Goal: Task Accomplishment & Management: Manage account settings

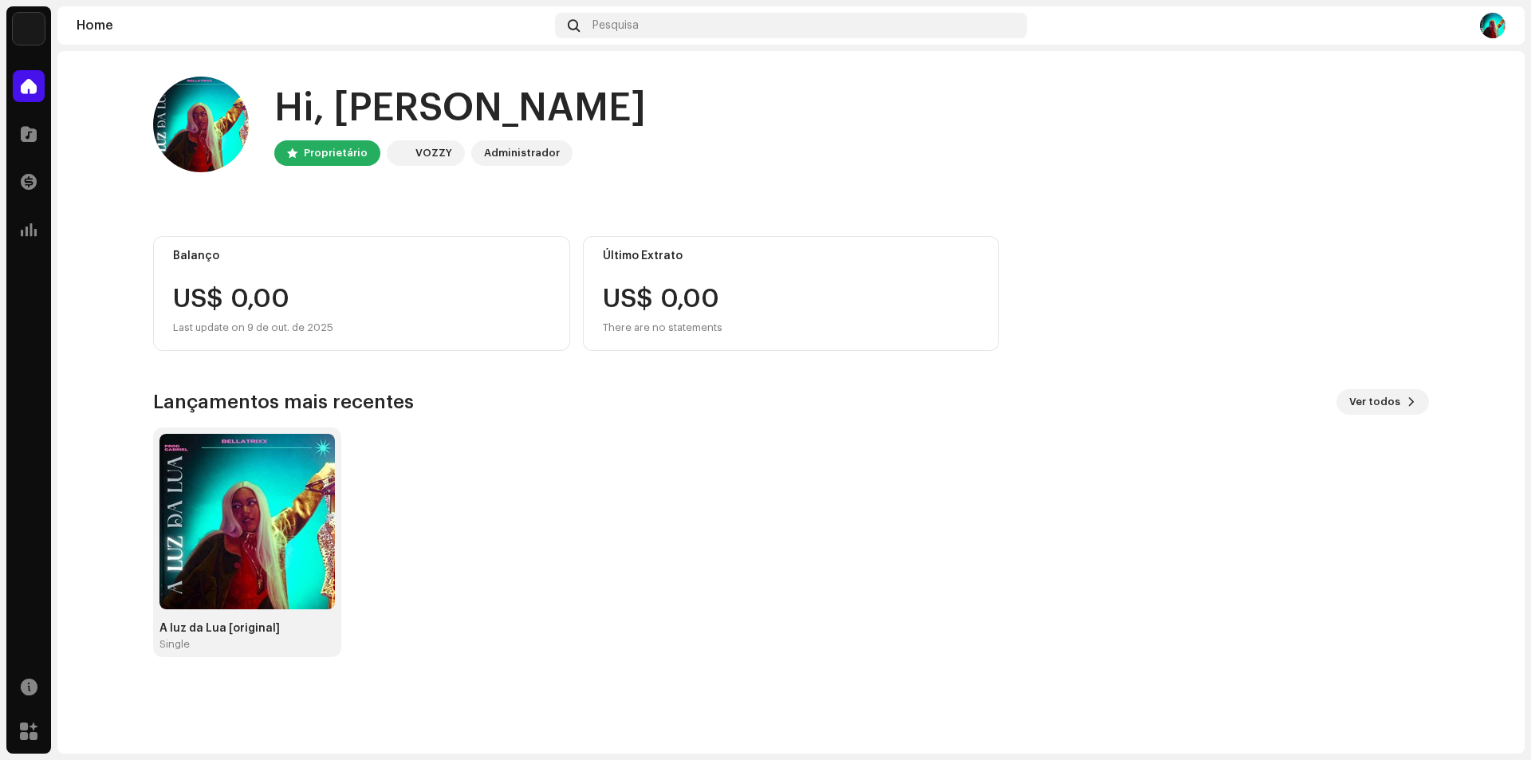
click at [112, 29] on div "Home" at bounding box center [313, 25] width 472 height 13
click at [35, 132] on span at bounding box center [29, 134] width 16 height 13
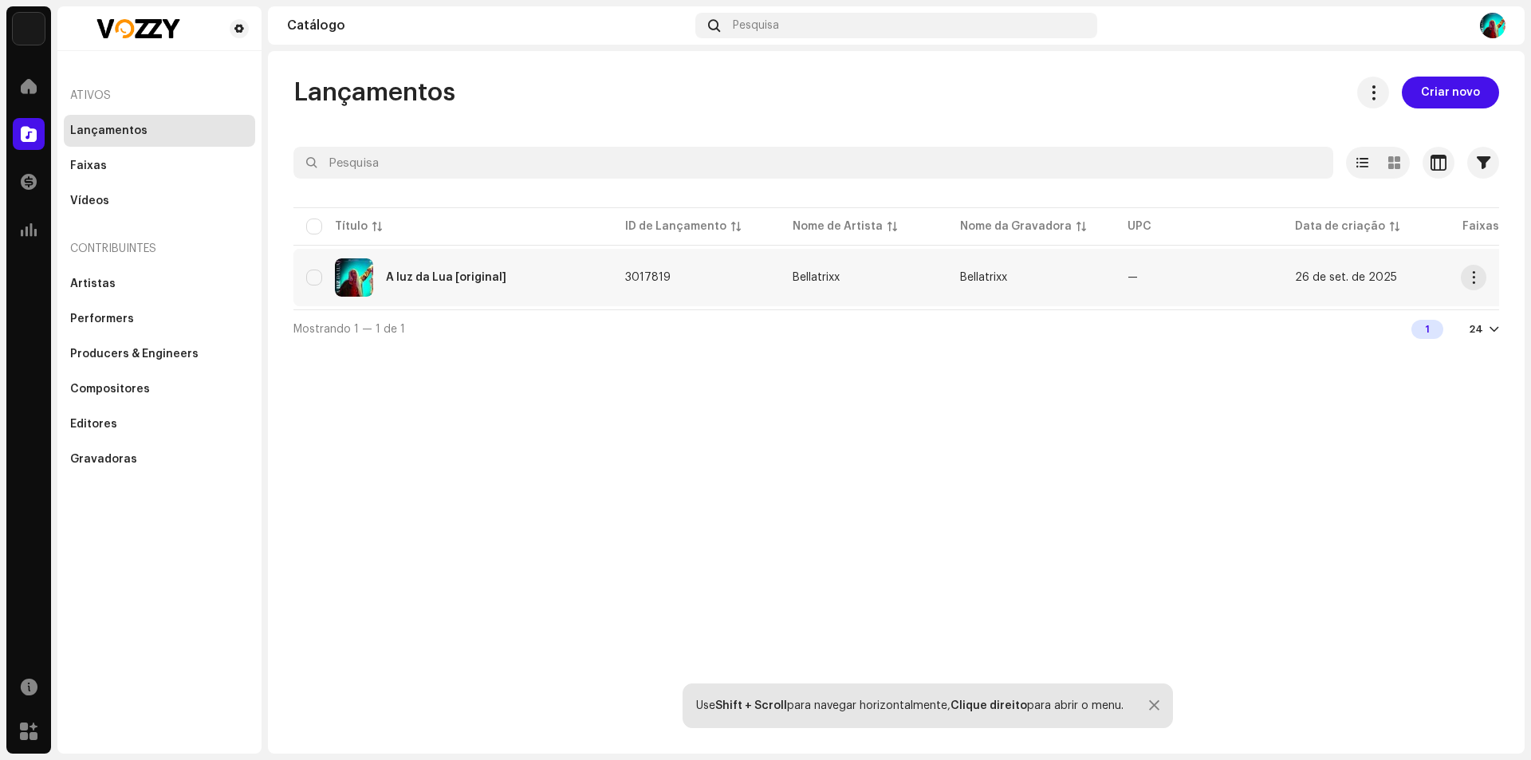
click at [611, 281] on td "A luz da Lua [original]" at bounding box center [452, 277] width 319 height 57
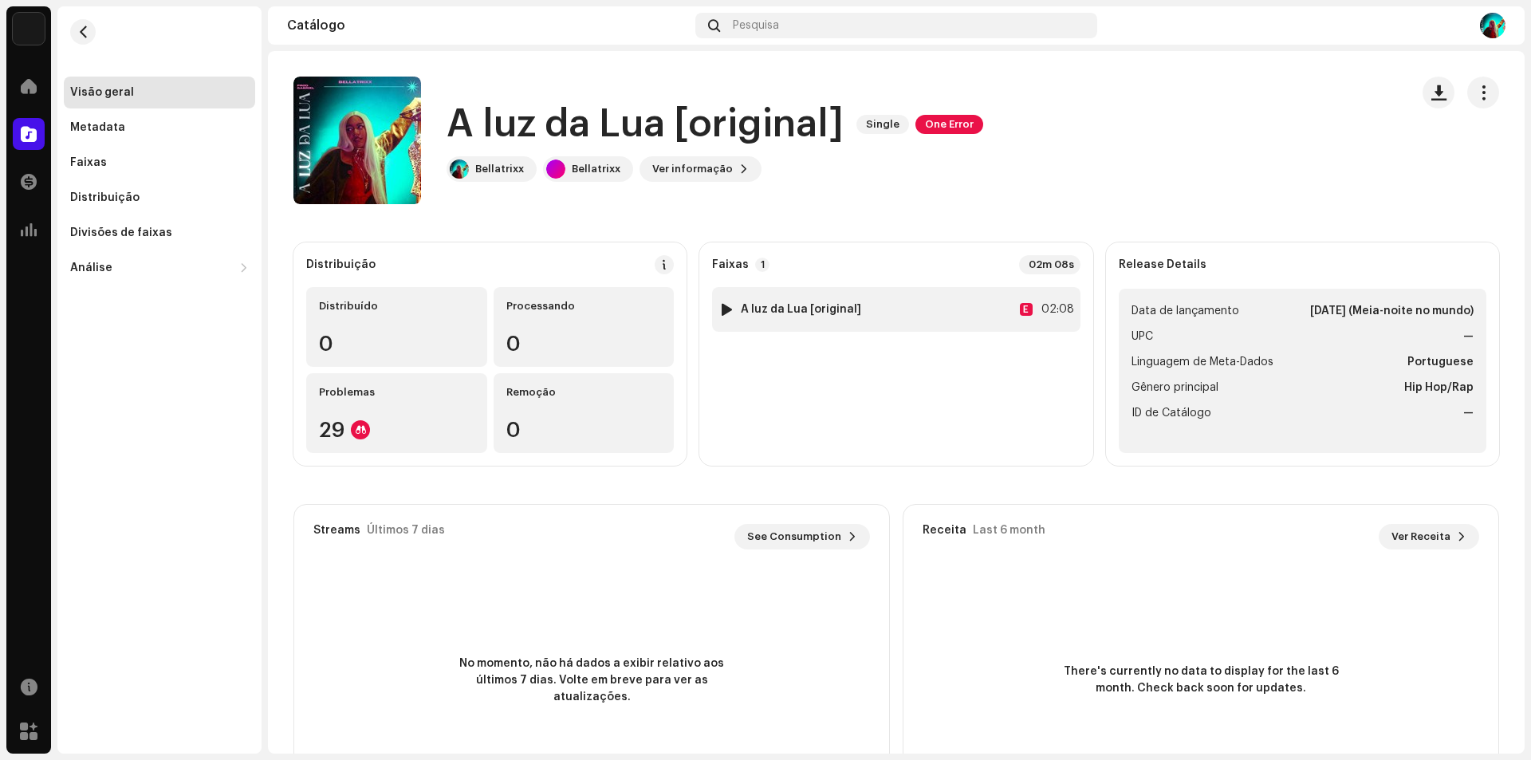
click at [821, 314] on strong "A luz da Lua [original]" at bounding box center [801, 309] width 120 height 13
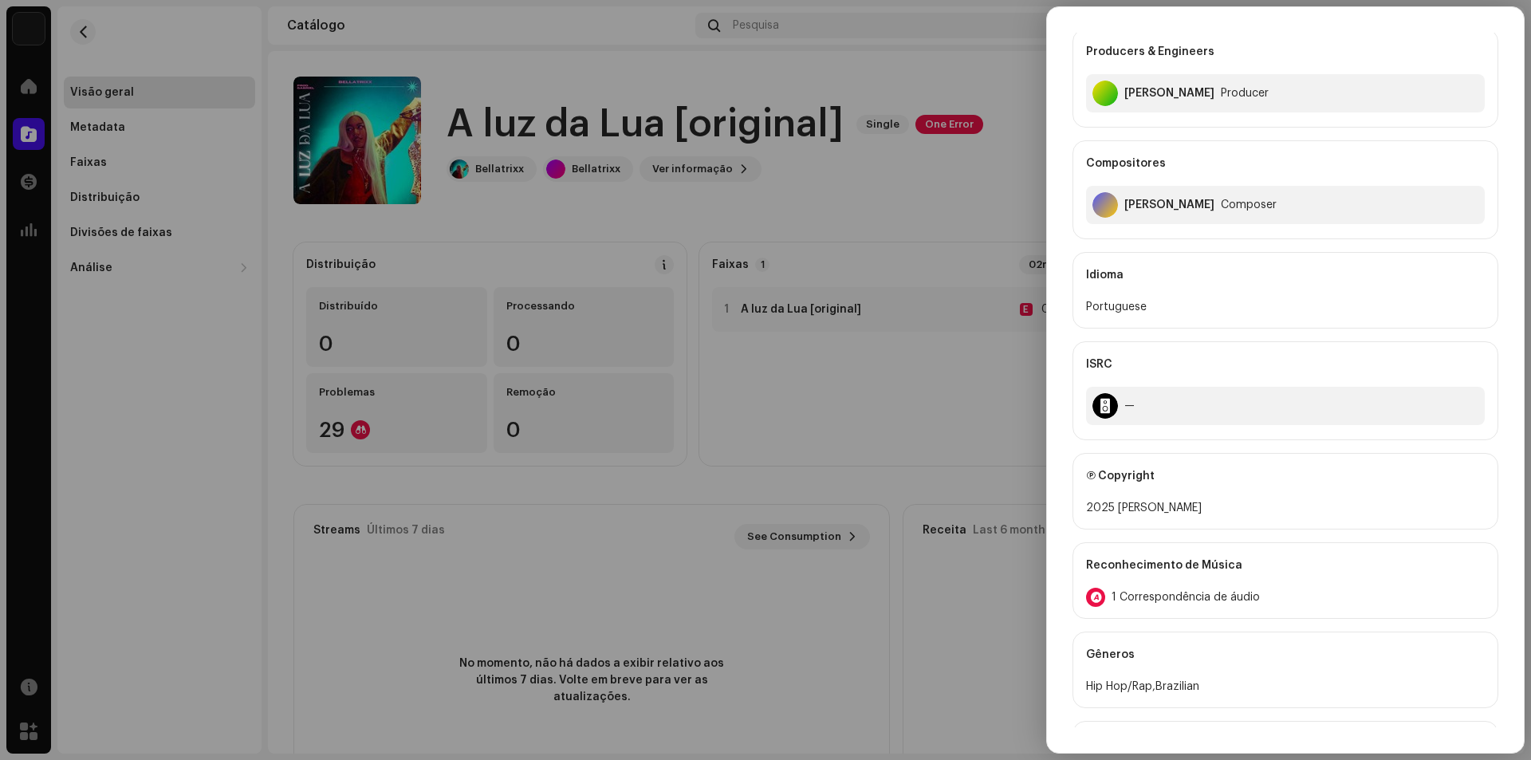
scroll to position [403, 0]
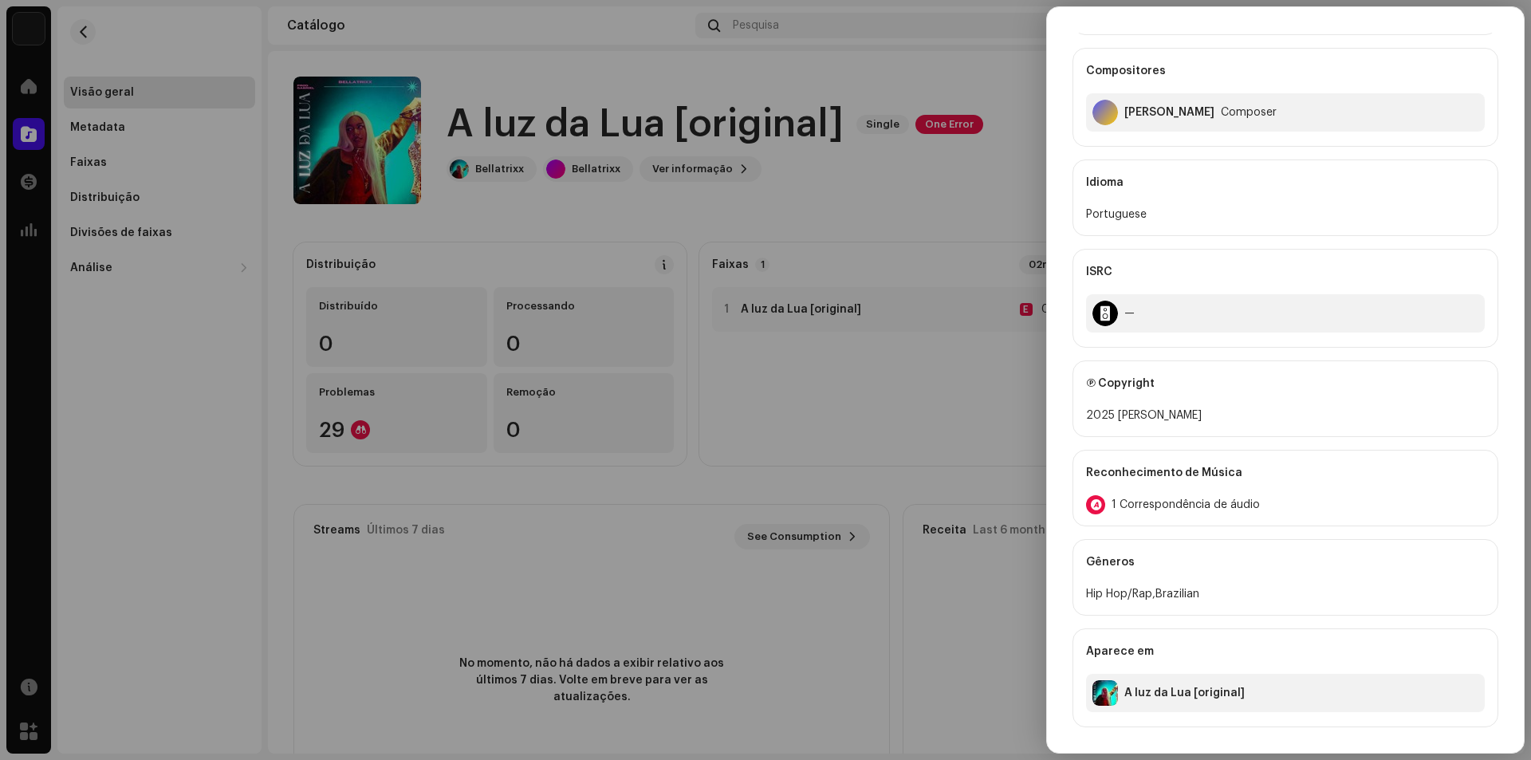
click at [1268, 478] on div "Reconhecimento de Música" at bounding box center [1285, 472] width 399 height 45
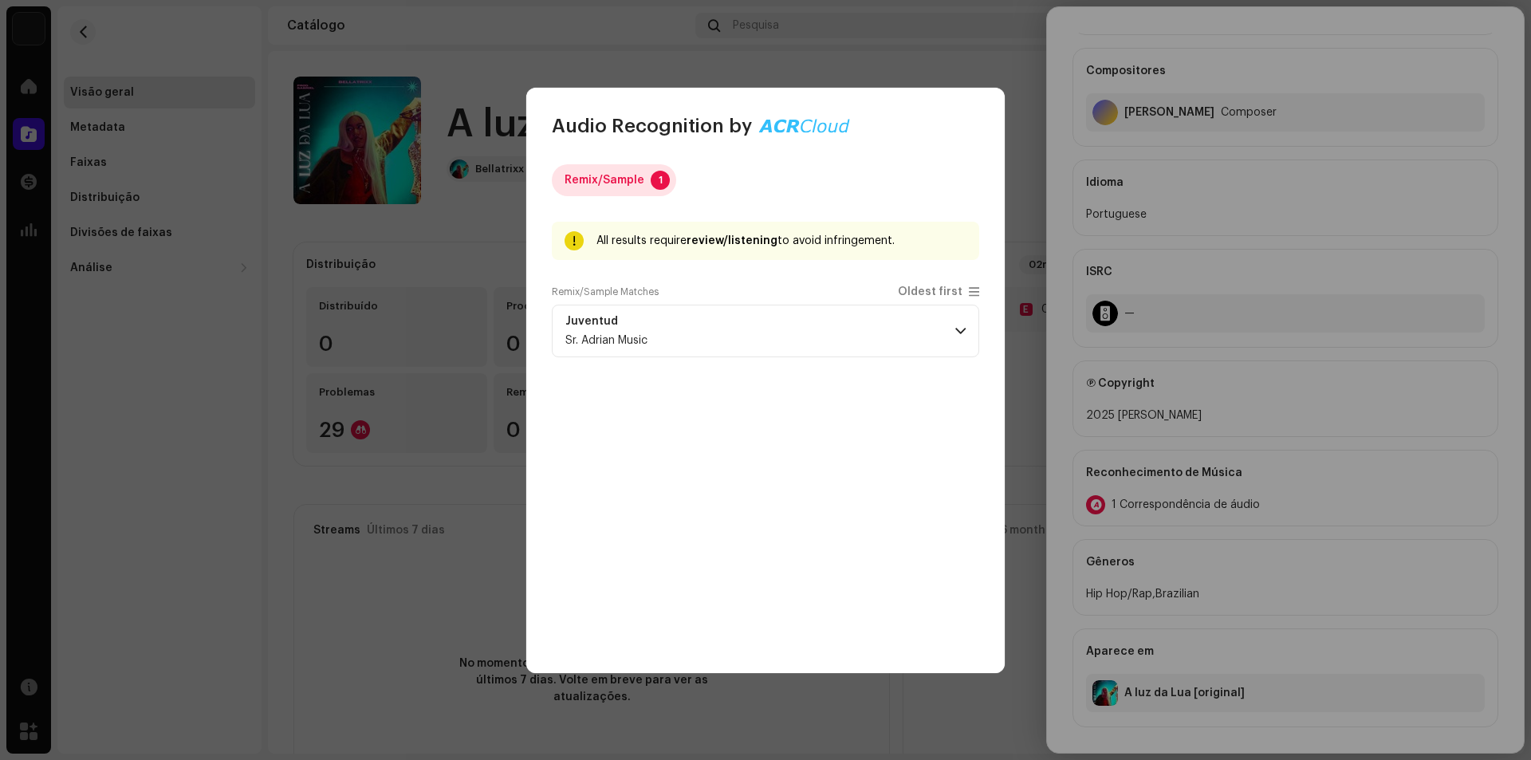
click at [639, 179] on div "Remix/Sample" at bounding box center [605, 180] width 80 height 32
click at [961, 330] on span at bounding box center [960, 331] width 10 height 13
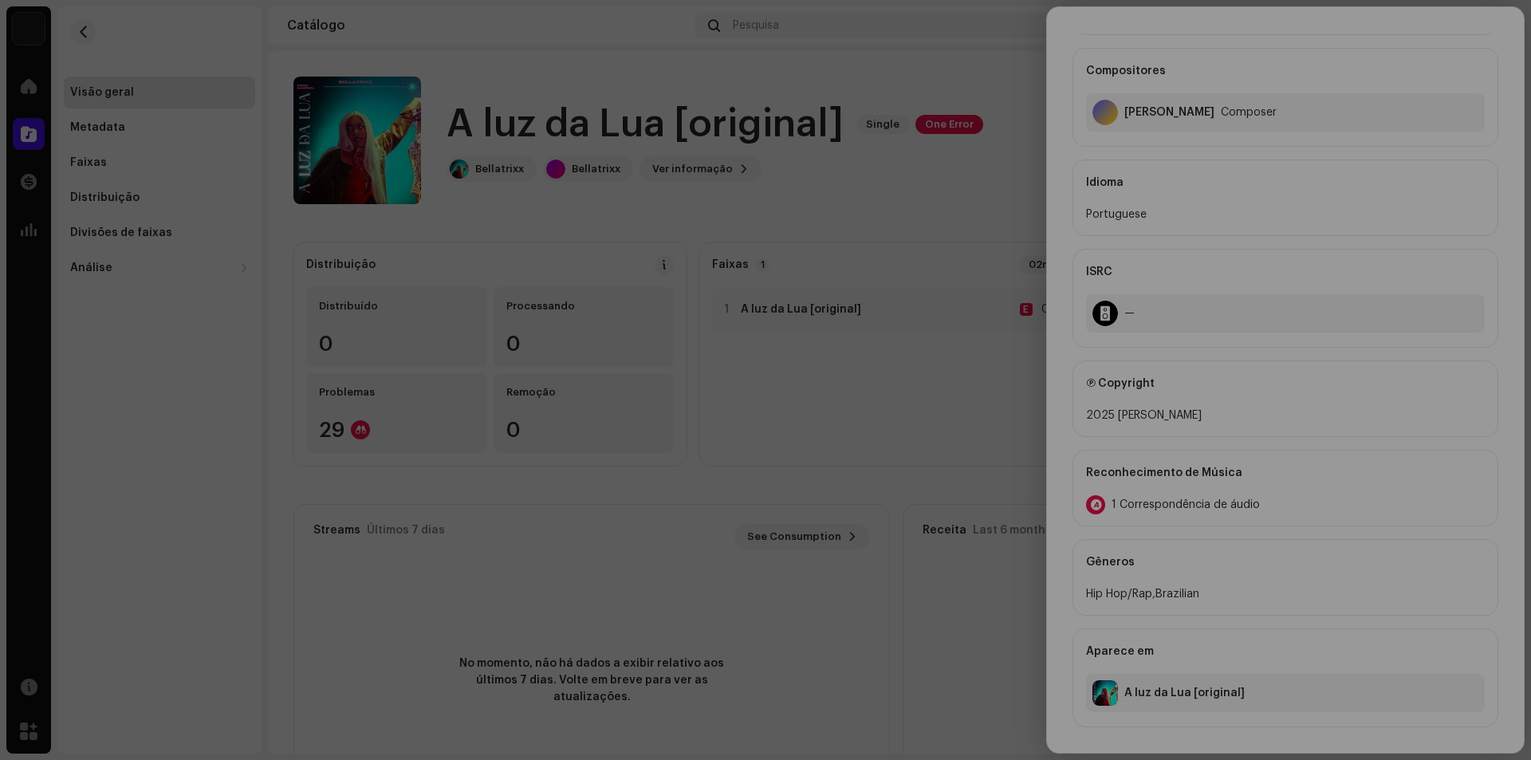
click at [1254, 415] on div "Audio Recognition by Remix/Sample 1 All results require review/listening to avo…" at bounding box center [765, 380] width 1531 height 760
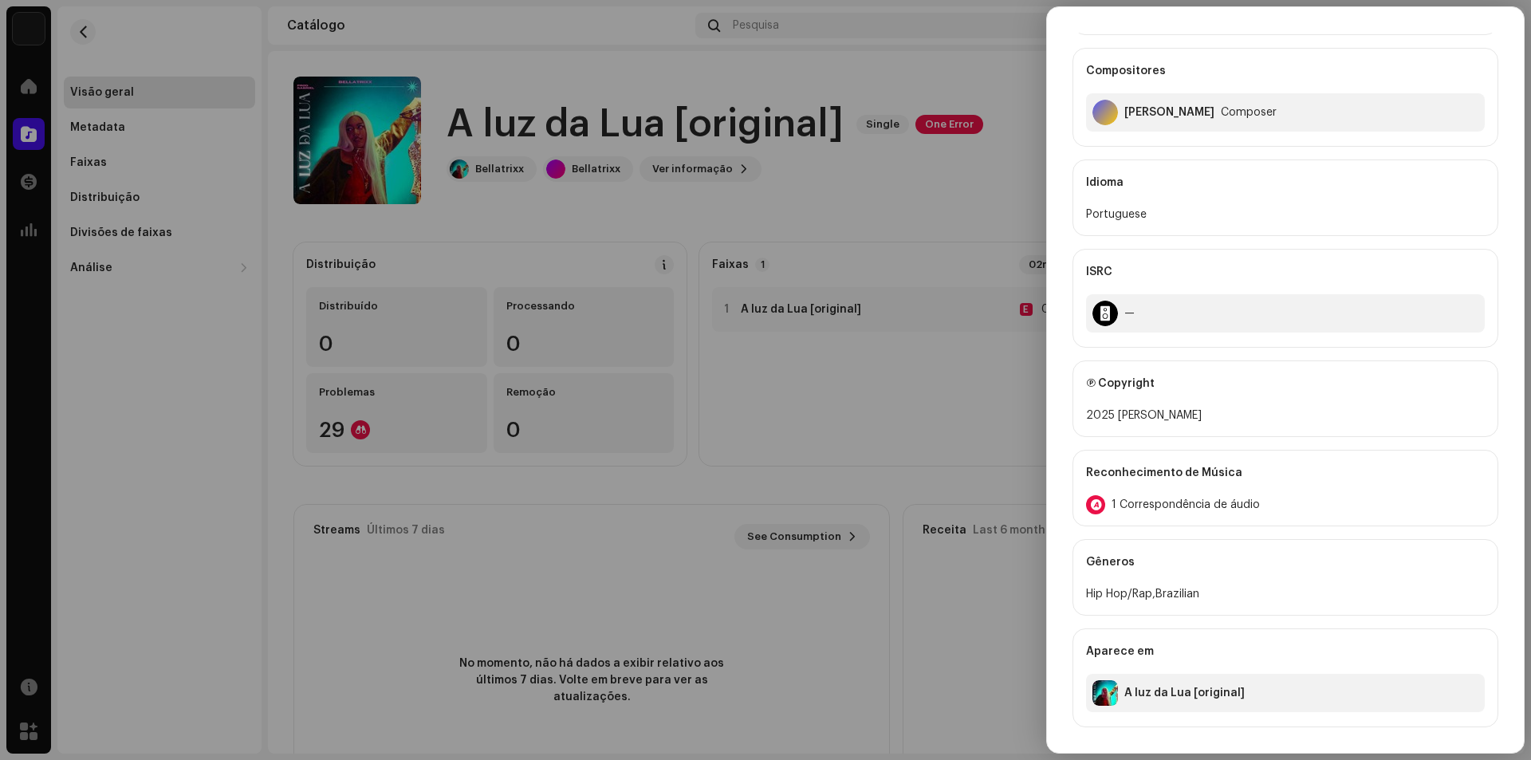
click at [796, 357] on div at bounding box center [765, 380] width 1531 height 760
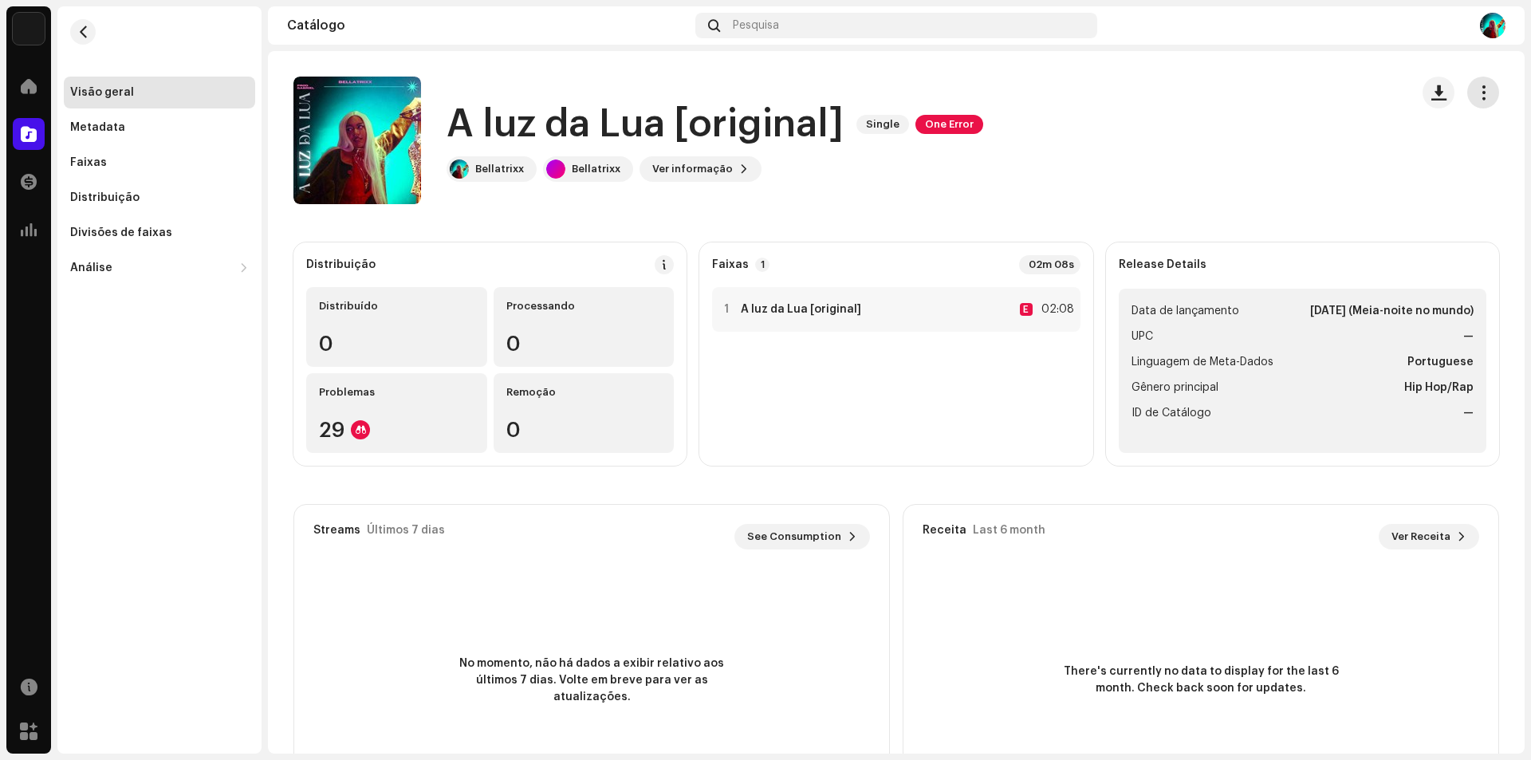
click at [1467, 103] on button "button" at bounding box center [1483, 93] width 32 height 32
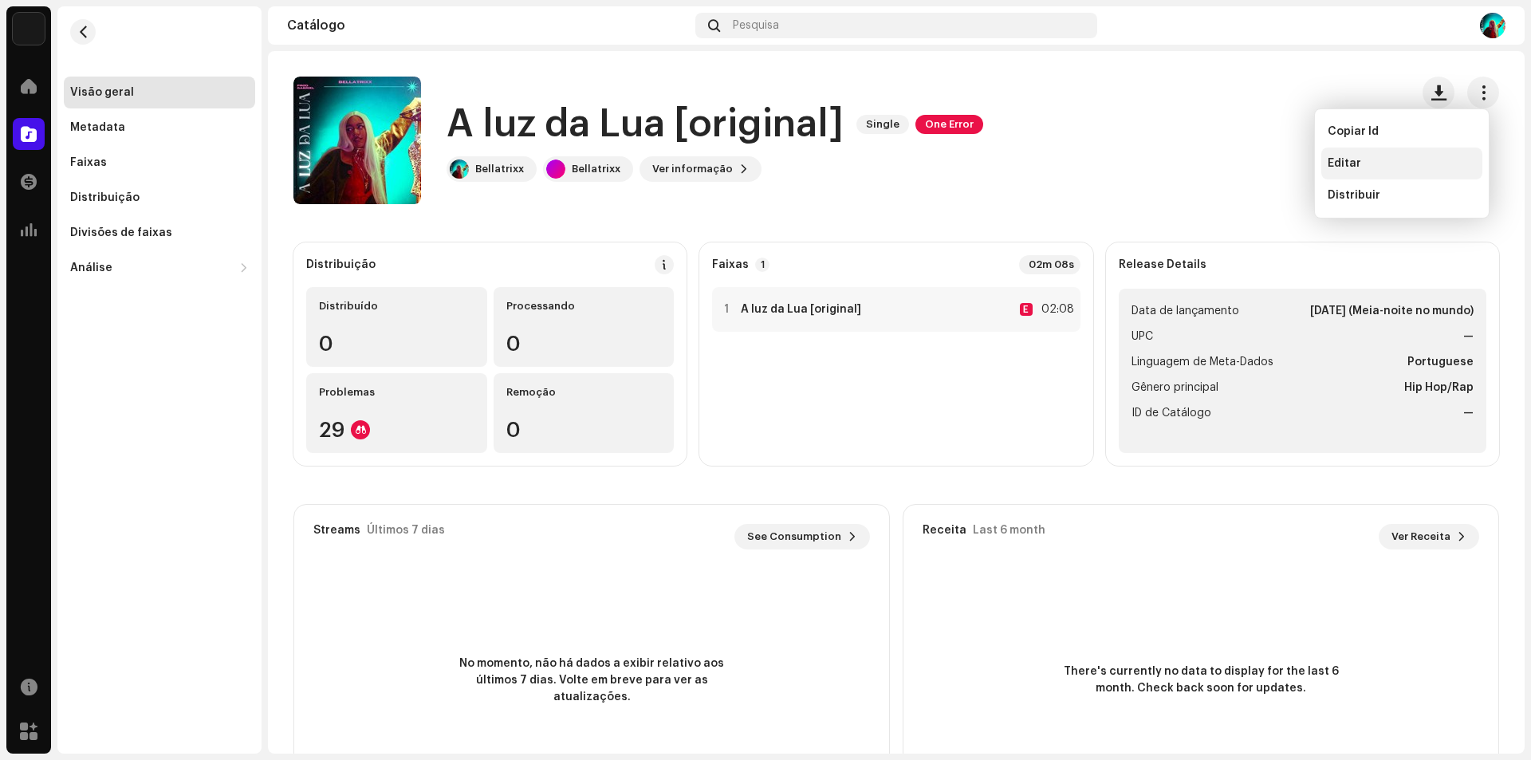
click at [1387, 167] on div "Editar" at bounding box center [1402, 163] width 148 height 13
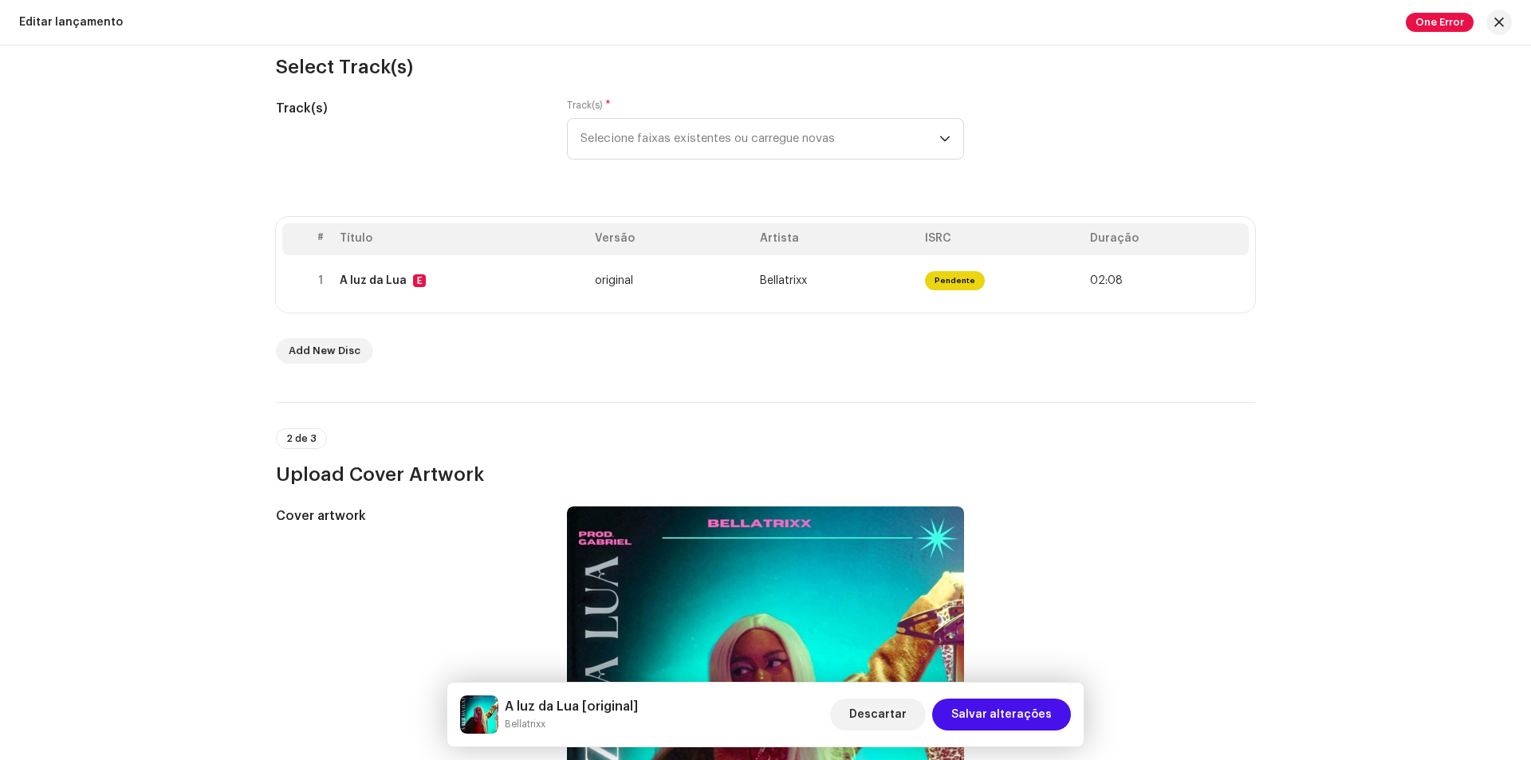
scroll to position [157, 0]
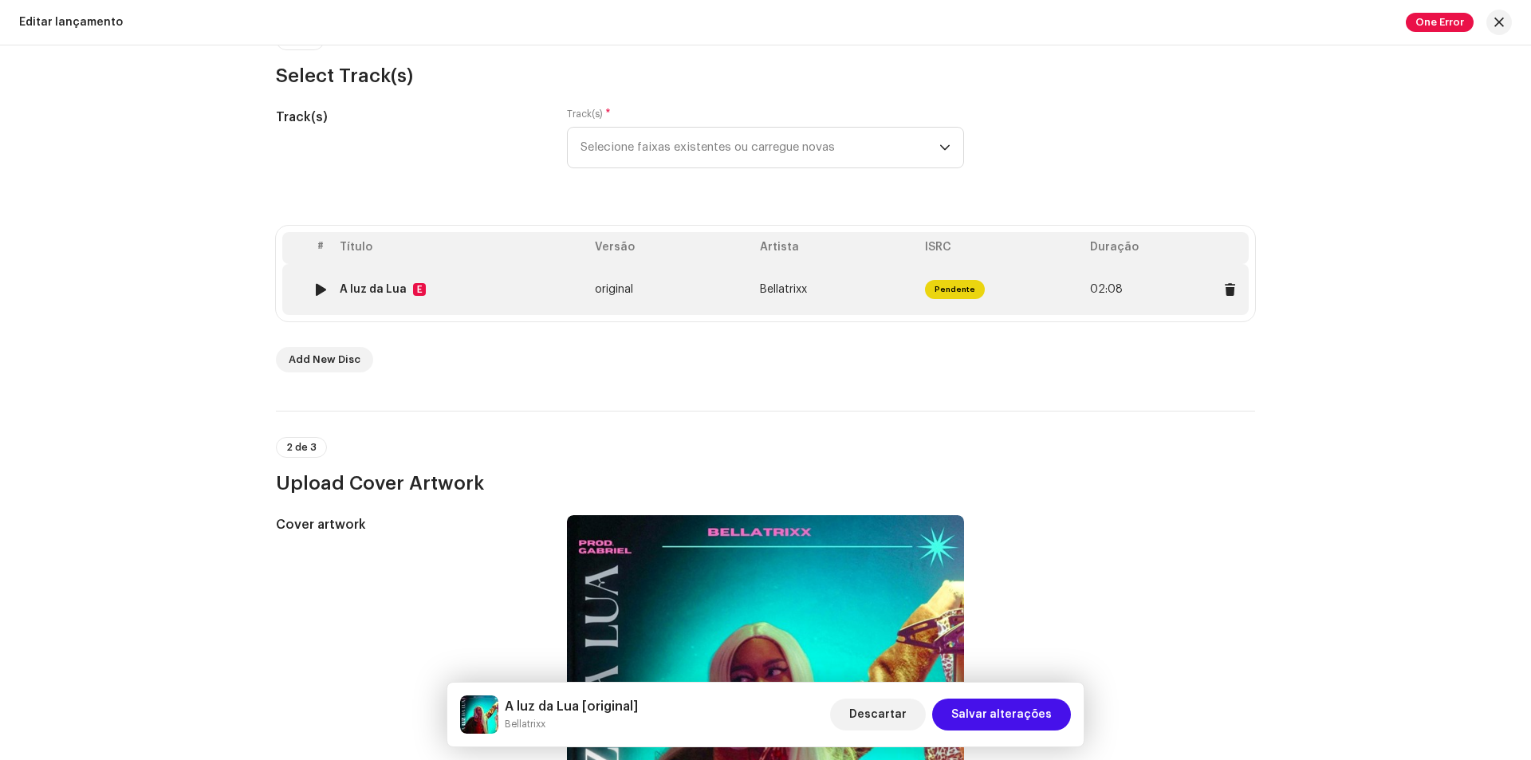
click at [547, 284] on div "A luz da Lua E" at bounding box center [461, 289] width 242 height 13
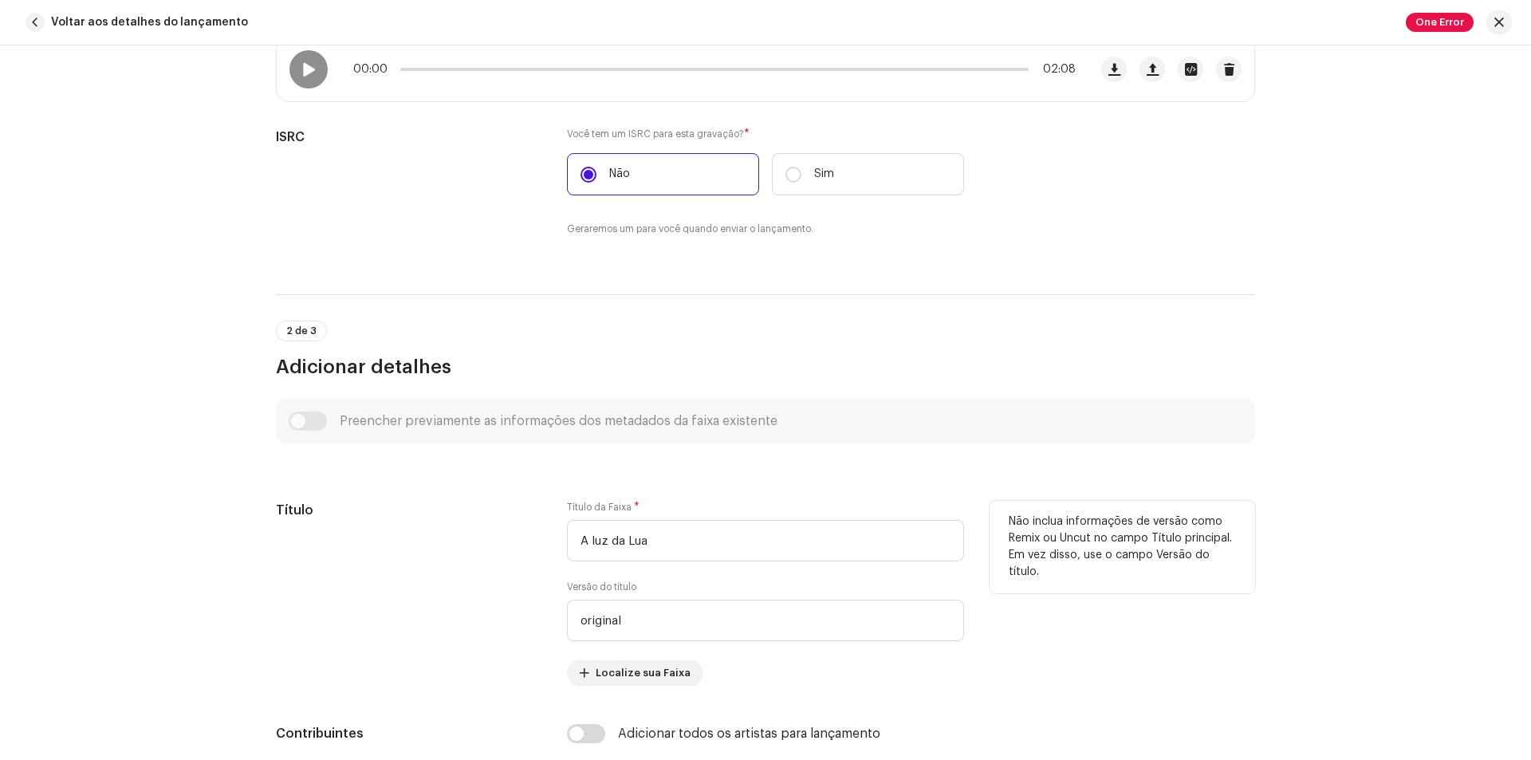
scroll to position [109, 0]
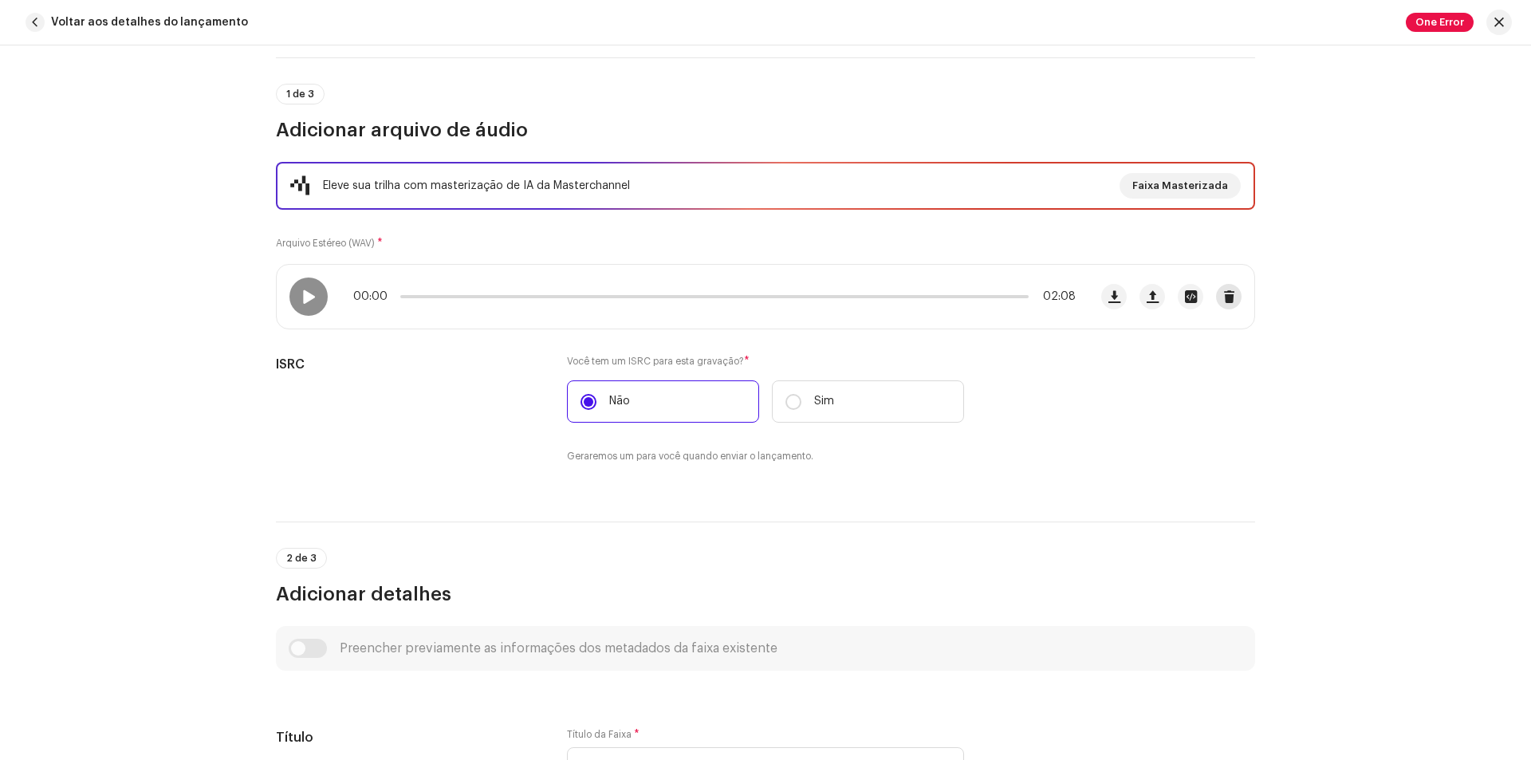
click at [1225, 301] on span "button" at bounding box center [1229, 296] width 12 height 13
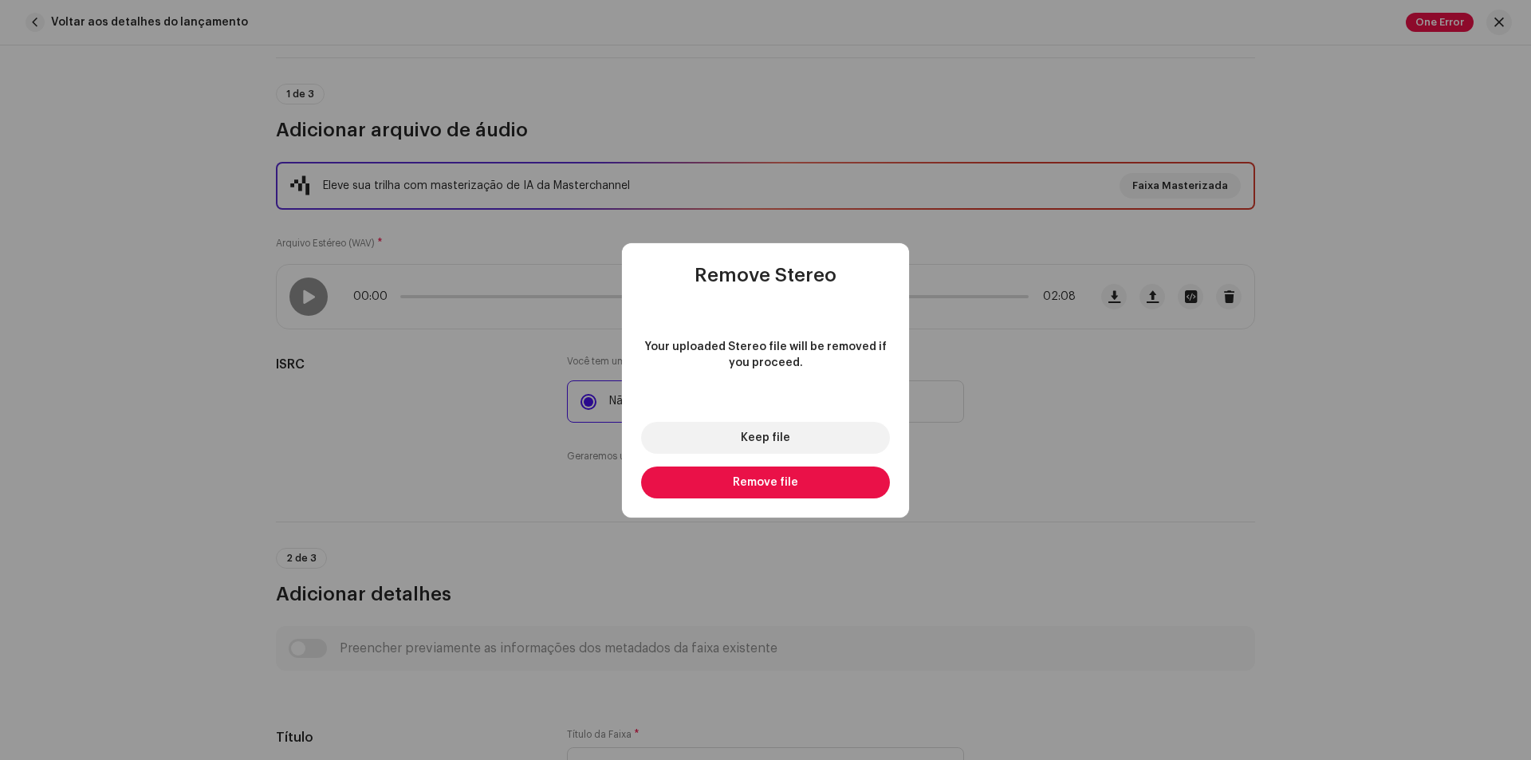
click at [795, 486] on span "Remove file" at bounding box center [765, 482] width 65 height 11
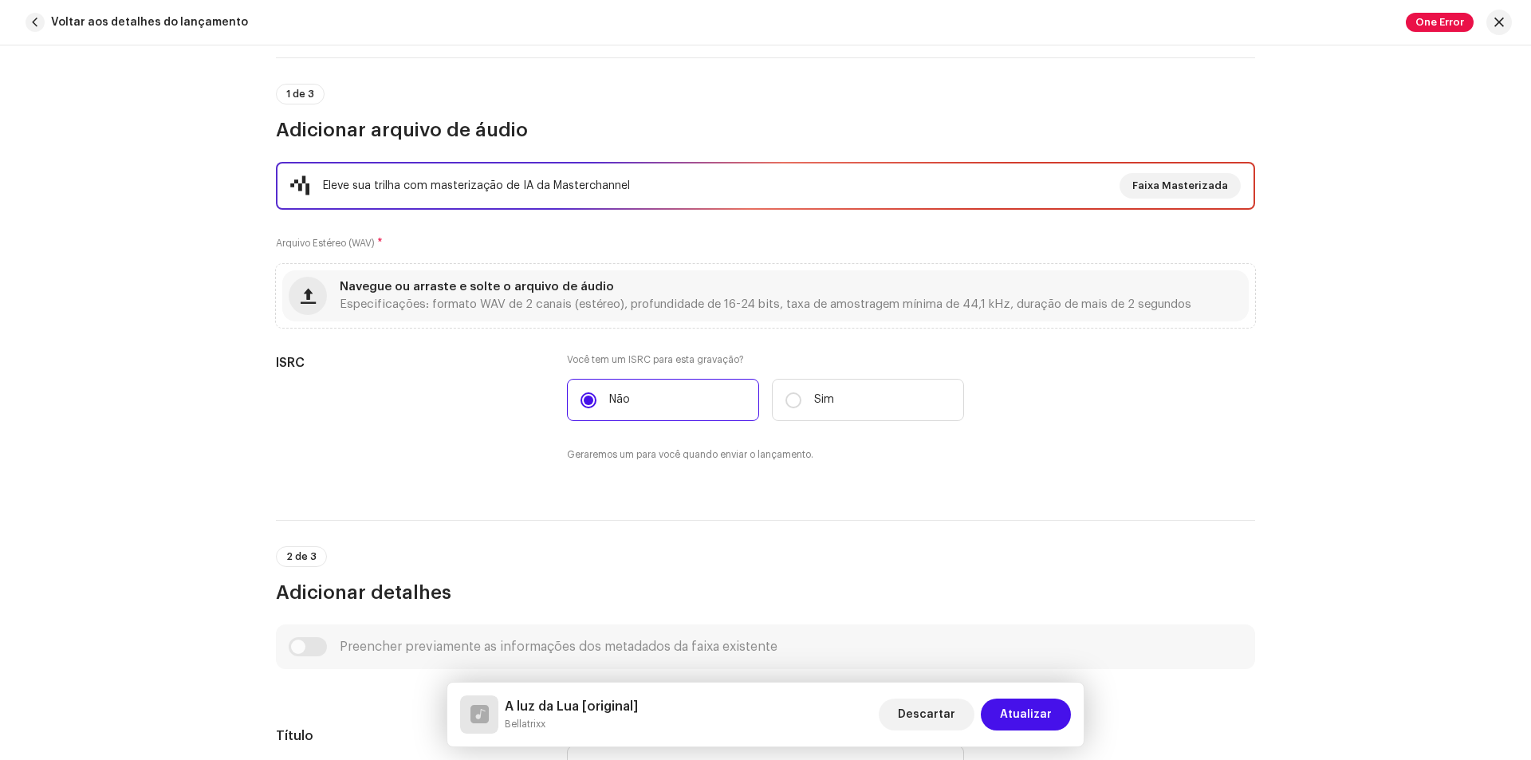
click at [833, 332] on div "Eleve sua trilha com masterização de IA da Masterchannel Faixa Masterizada Arqu…" at bounding box center [765, 322] width 979 height 320
click at [848, 305] on span "Especificações: formato WAV de 2 canais (estéreo), profundidade de 16-24 bits, …" at bounding box center [766, 304] width 852 height 11
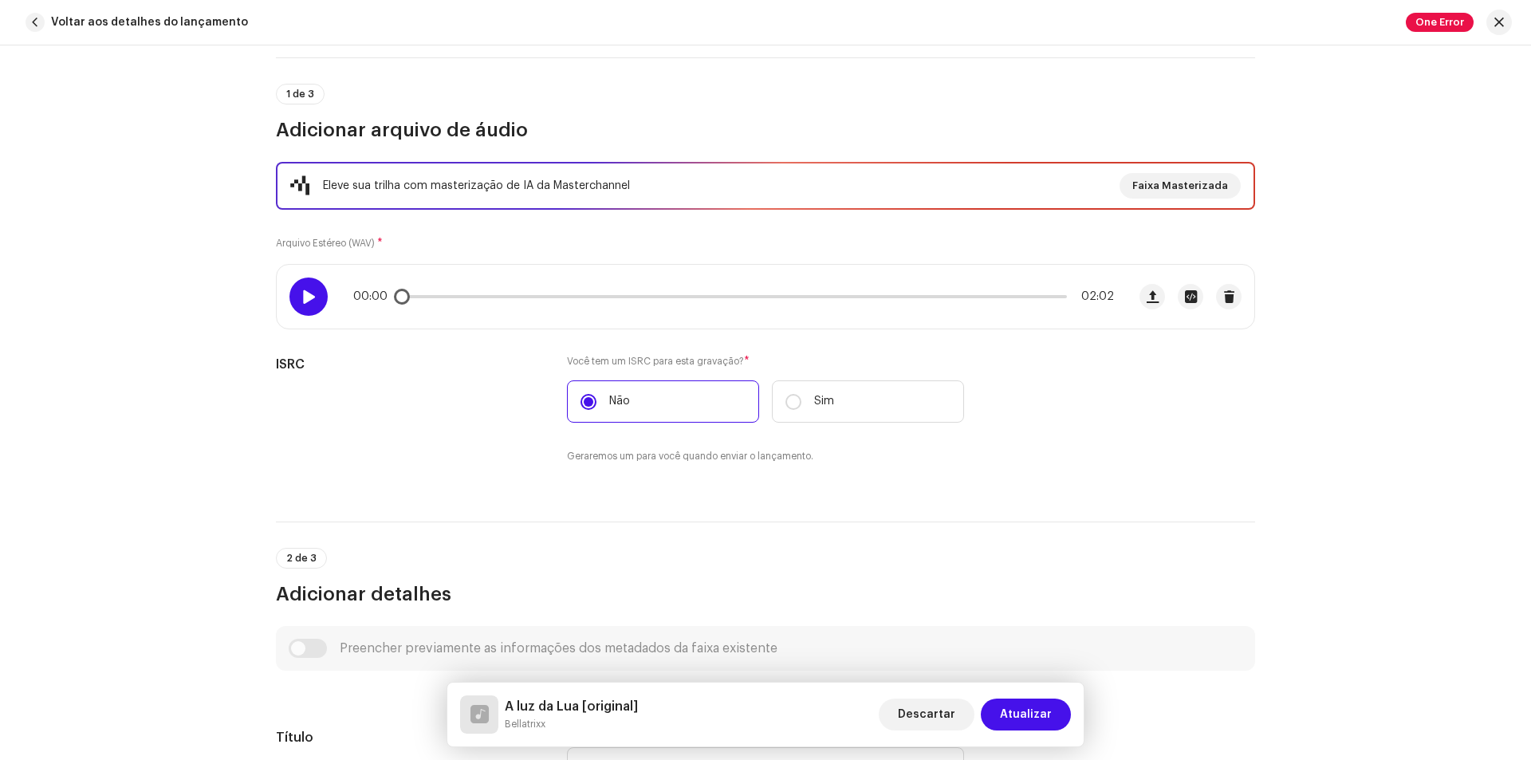
click at [314, 288] on div at bounding box center [308, 296] width 38 height 38
click at [303, 312] on div at bounding box center [308, 296] width 38 height 38
click at [994, 720] on button "Atualizar" at bounding box center [1026, 714] width 90 height 32
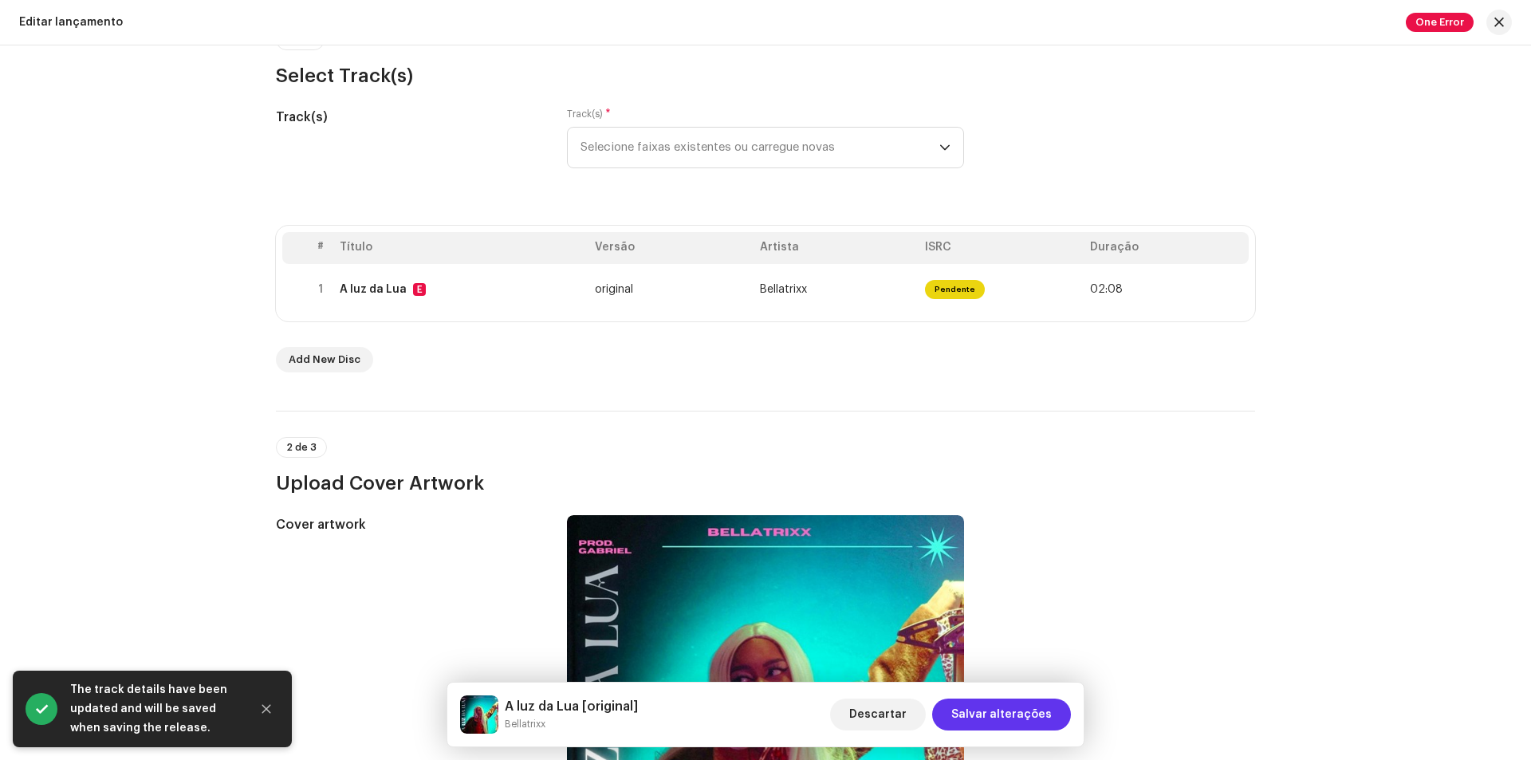
click at [983, 724] on span "Salvar alterações" at bounding box center [1001, 714] width 100 height 32
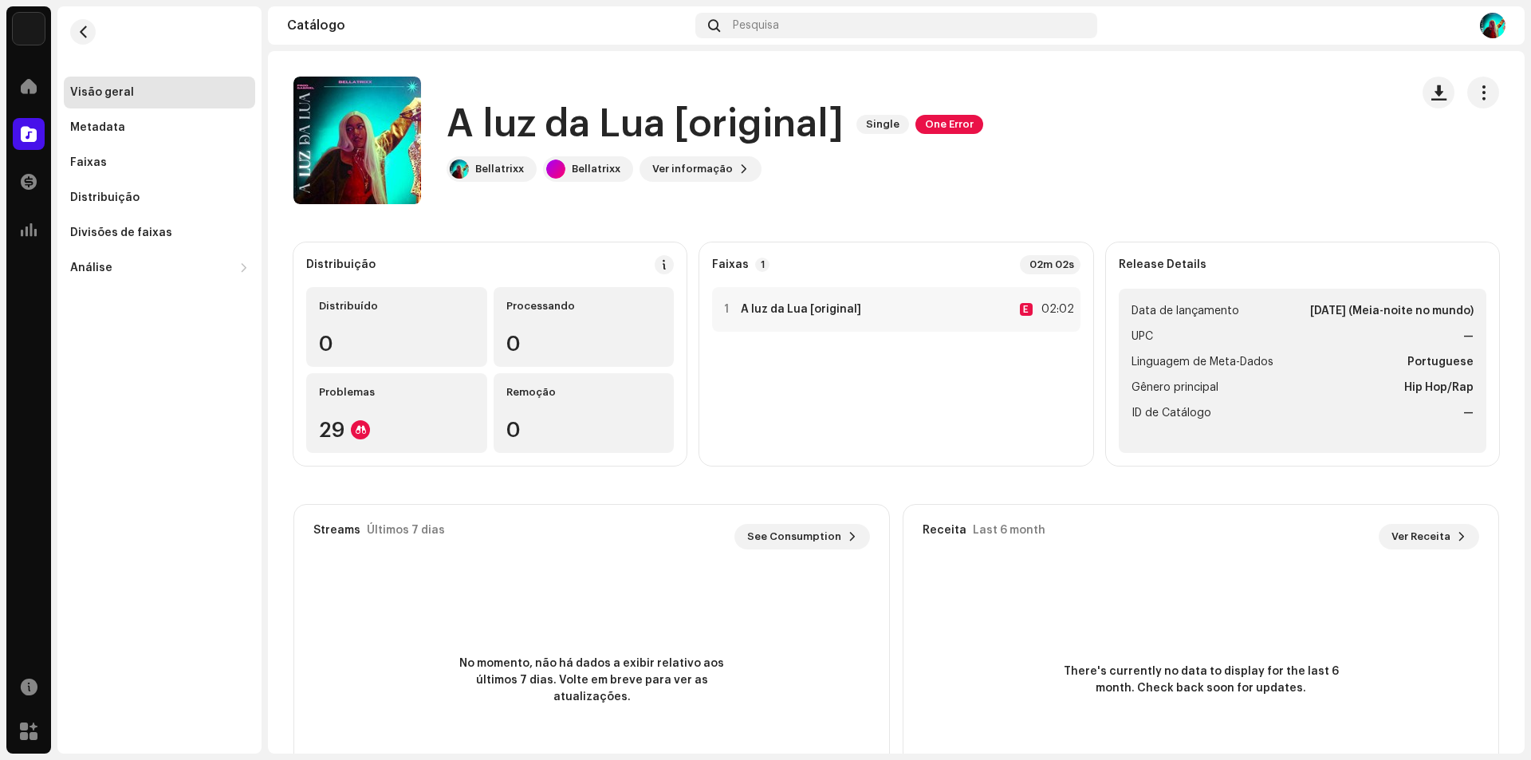
click at [1493, 18] on img at bounding box center [1493, 26] width 26 height 26
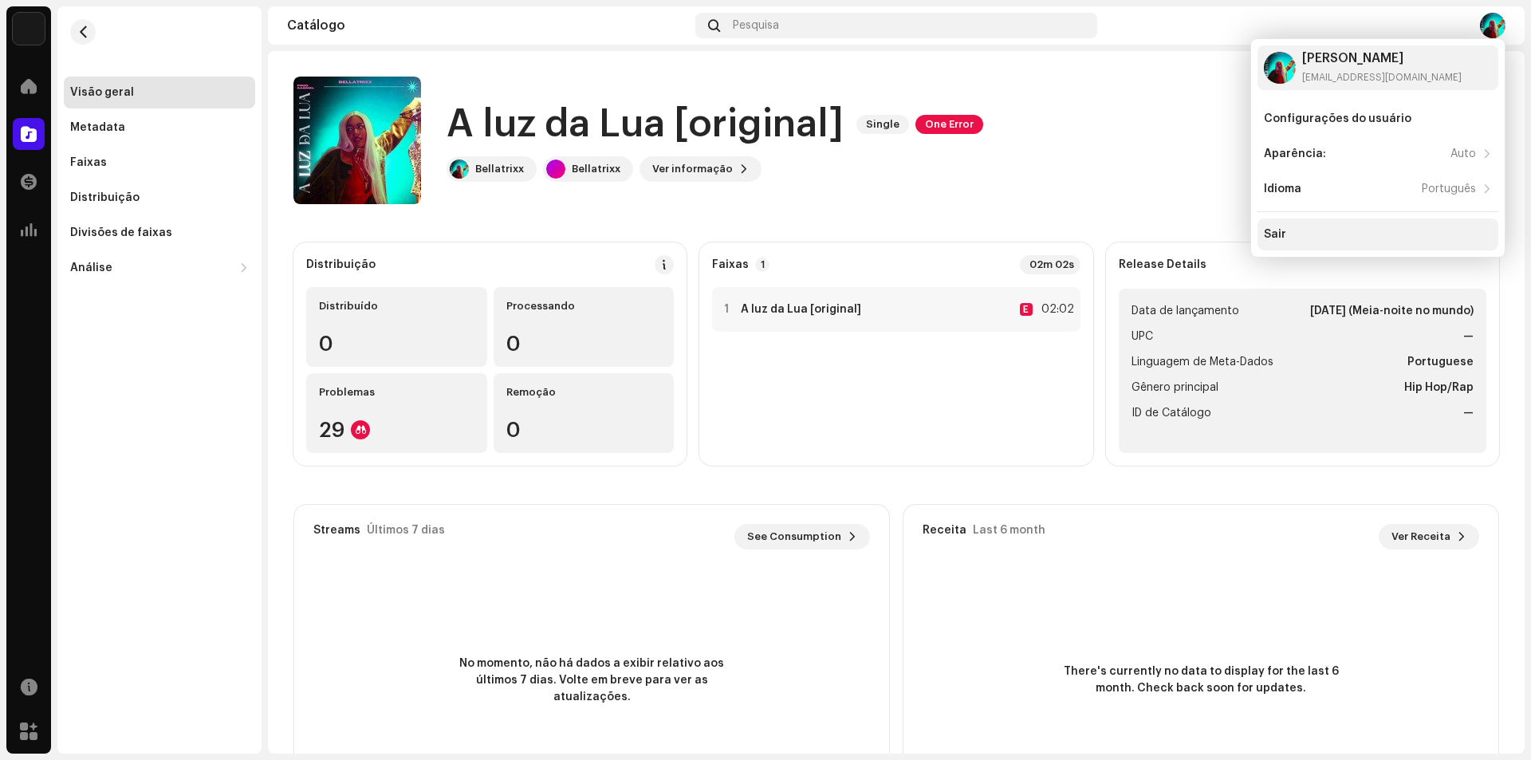
click at [1396, 243] on div "Sair" at bounding box center [1377, 234] width 241 height 32
